Goal: Information Seeking & Learning: Learn about a topic

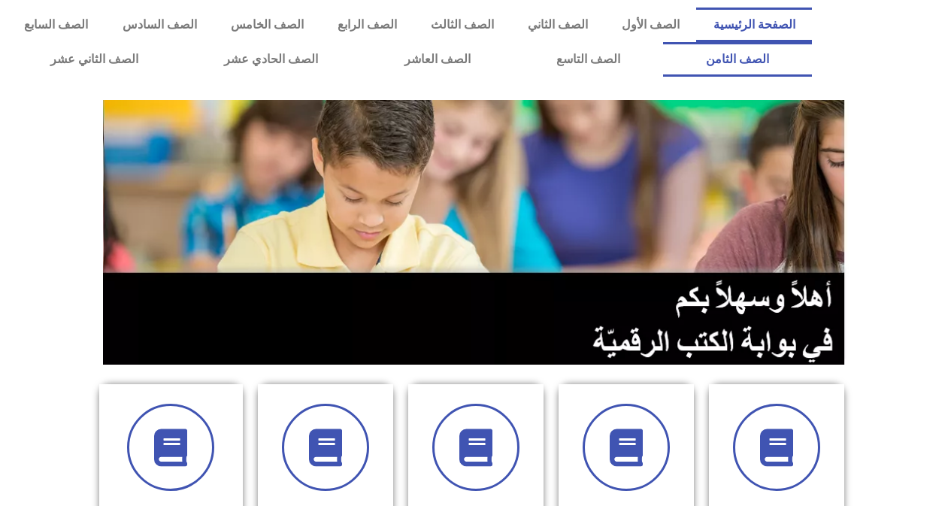
click at [663, 42] on link "الصف الثامن" at bounding box center [737, 59] width 149 height 35
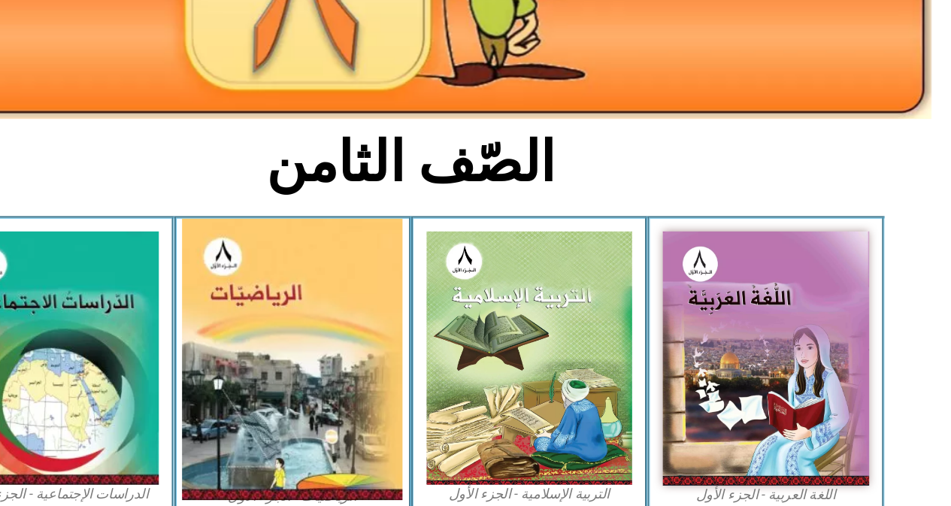
scroll to position [217, 0]
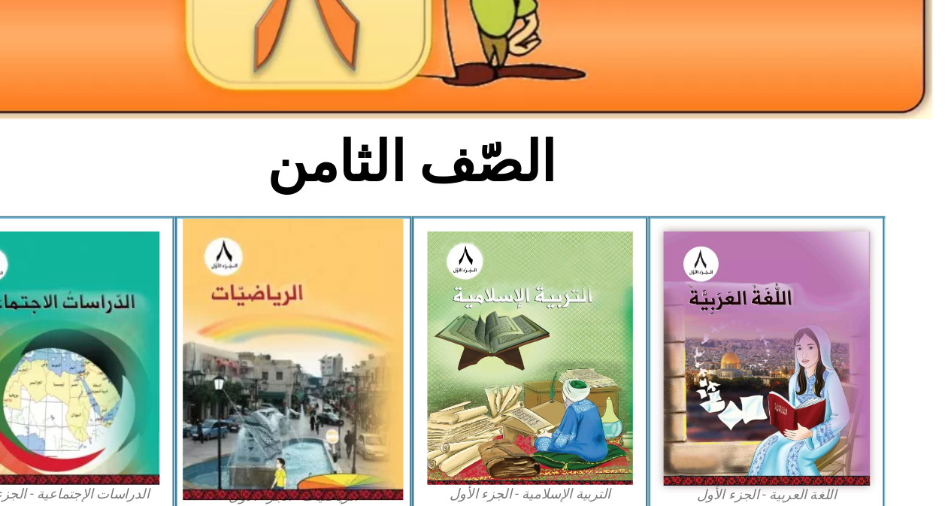
click at [458, 406] on img at bounding box center [371, 376] width 195 height 248
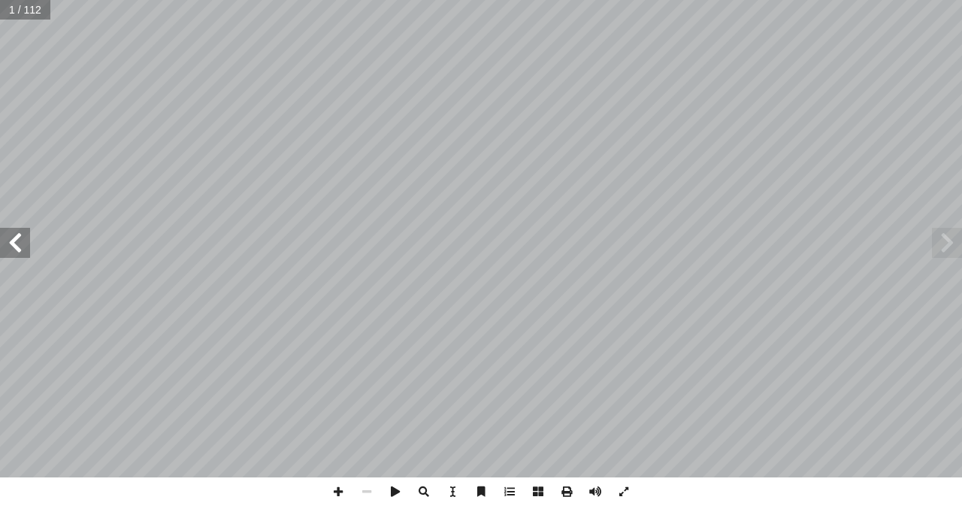
click at [0, 255] on span at bounding box center [15, 243] width 30 height 30
drag, startPoint x: 0, startPoint y: 255, endPoint x: 23, endPoint y: 243, distance: 26.2
click at [23, 243] on span at bounding box center [15, 243] width 30 height 30
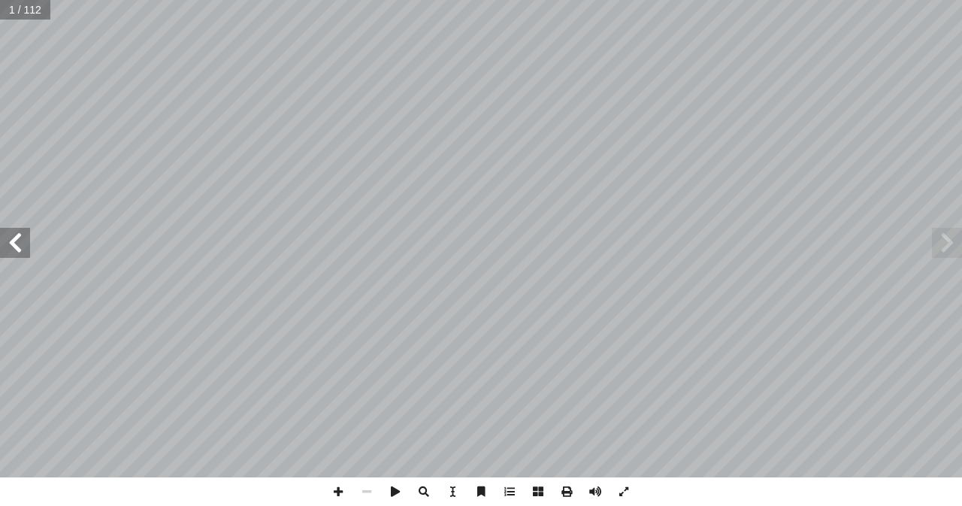
click at [23, 243] on span at bounding box center [15, 243] width 30 height 30
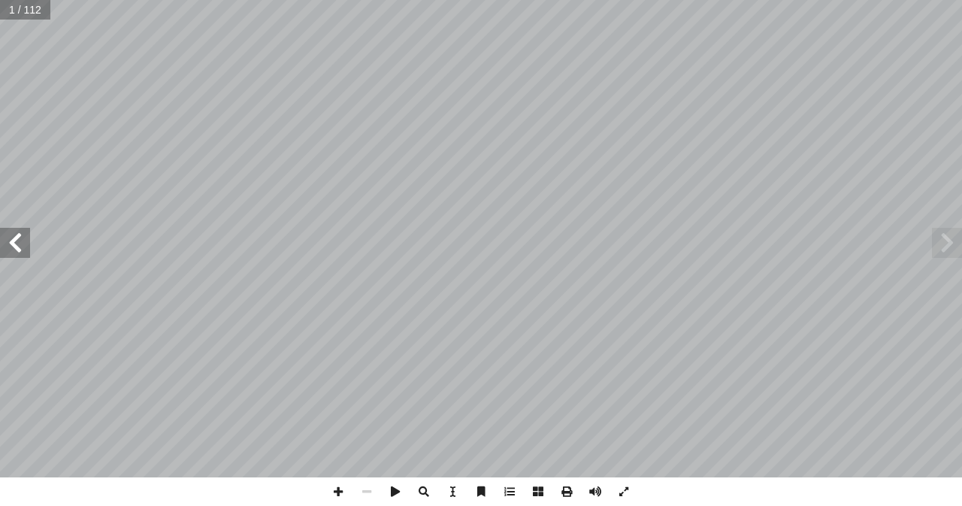
click at [23, 243] on span at bounding box center [15, 243] width 30 height 30
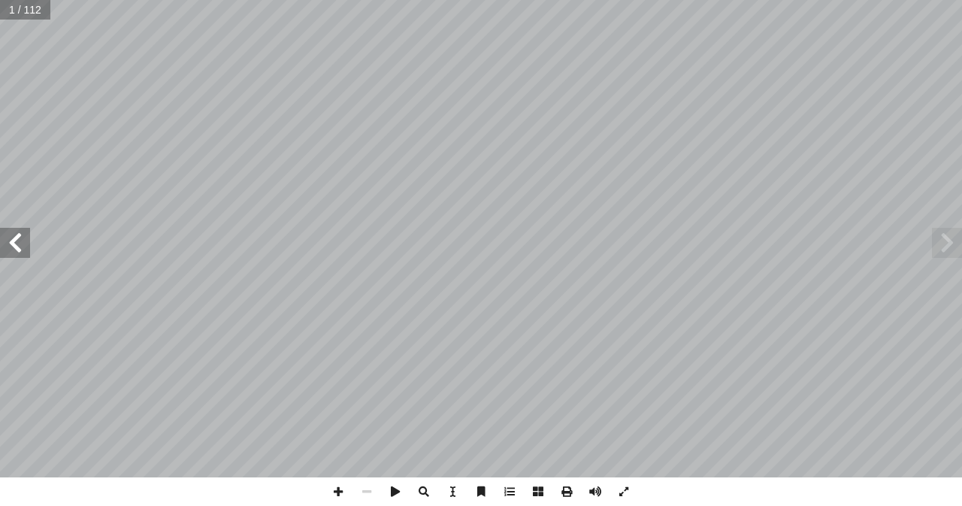
click at [23, 243] on span at bounding box center [15, 243] width 30 height 30
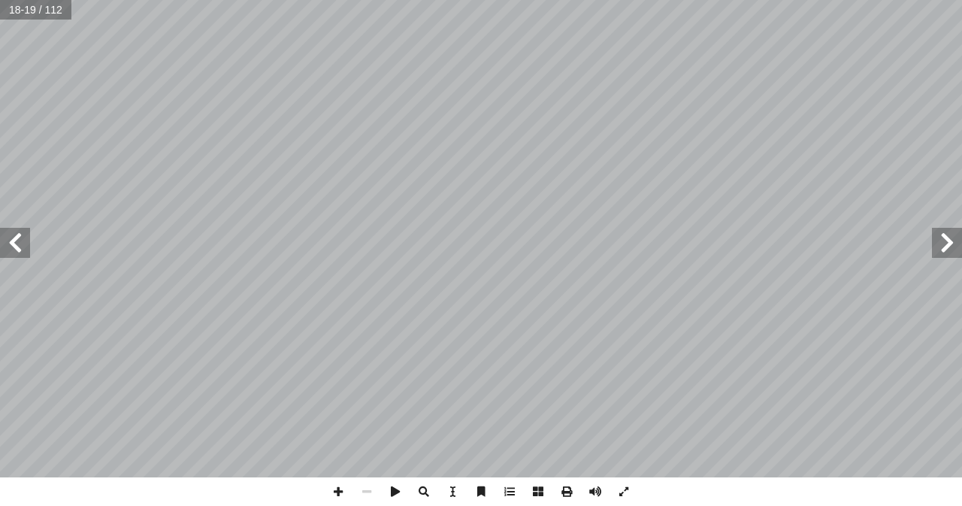
click at [23, 243] on span at bounding box center [15, 243] width 30 height 30
click at [944, 250] on span at bounding box center [947, 243] width 30 height 30
click at [331, 498] on span at bounding box center [338, 491] width 29 height 29
